Goal: Task Accomplishment & Management: Manage account settings

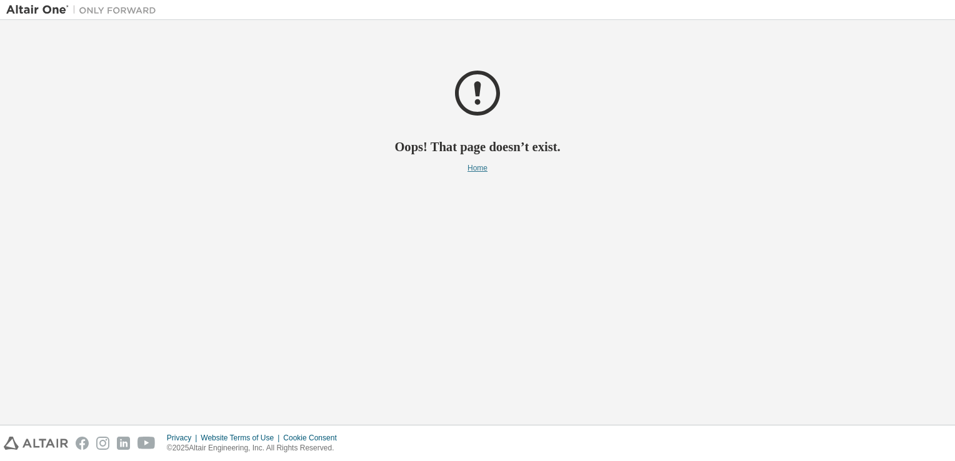
click at [478, 166] on link "Home" at bounding box center [477, 168] width 20 height 9
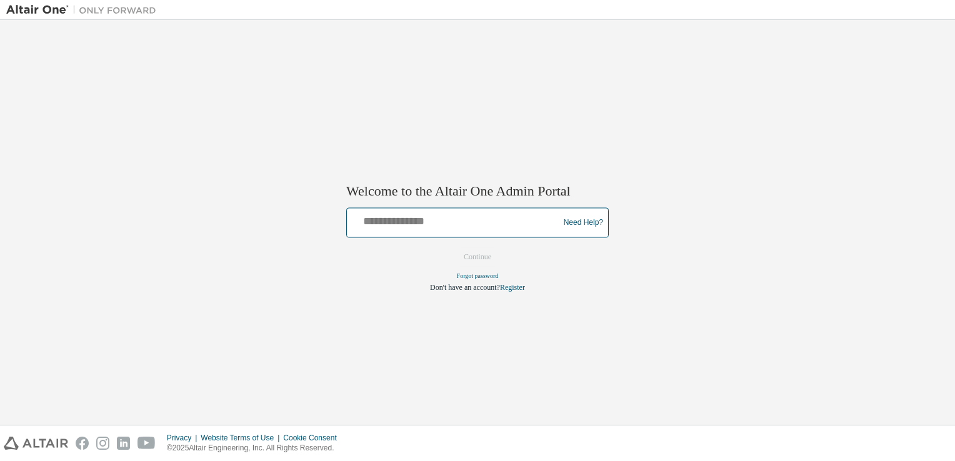
click at [460, 227] on input "text" at bounding box center [455, 220] width 206 height 18
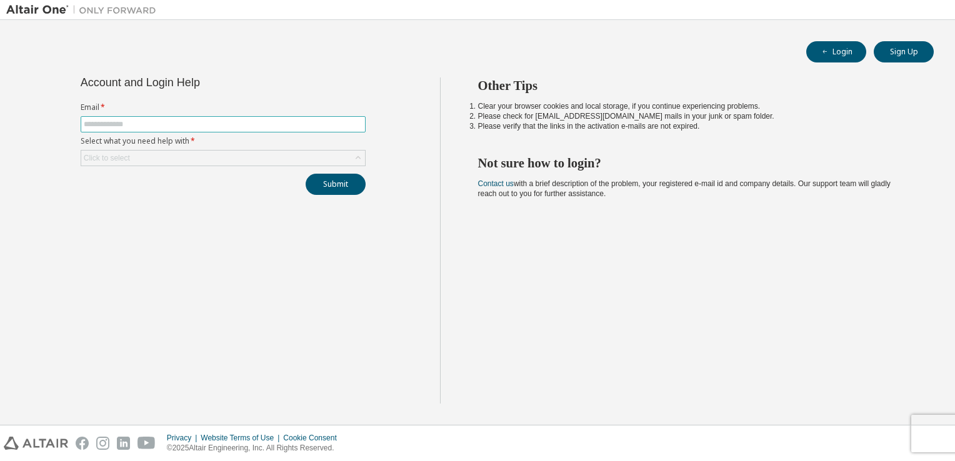
click at [223, 124] on input "text" at bounding box center [223, 124] width 279 height 10
type input "**********"
click at [212, 157] on div "Click to select" at bounding box center [223, 158] width 284 height 15
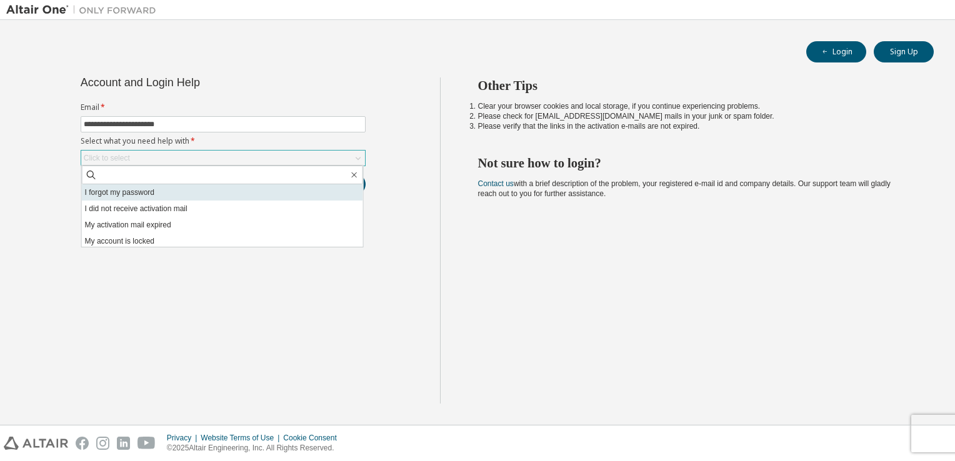
click at [172, 190] on li "I forgot my password" at bounding box center [222, 192] width 281 height 16
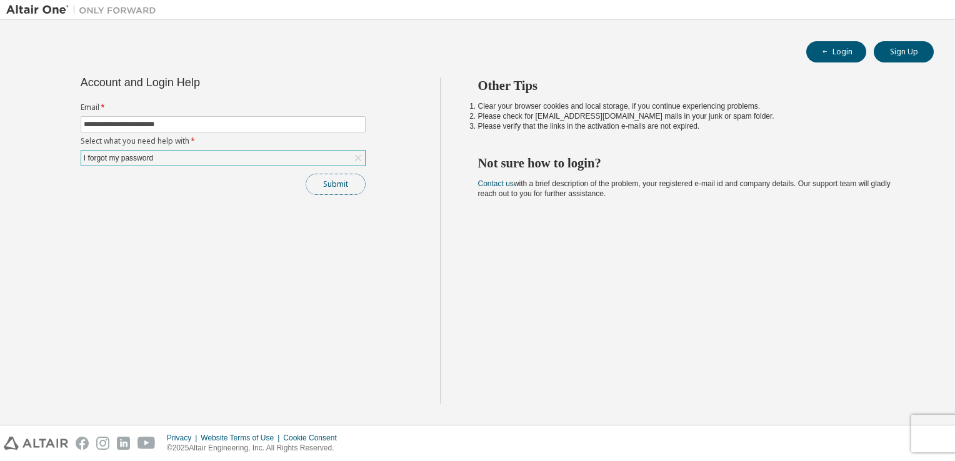
click at [320, 182] on button "Submit" at bounding box center [336, 184] width 60 height 21
